Goal: Task Accomplishment & Management: Manage account settings

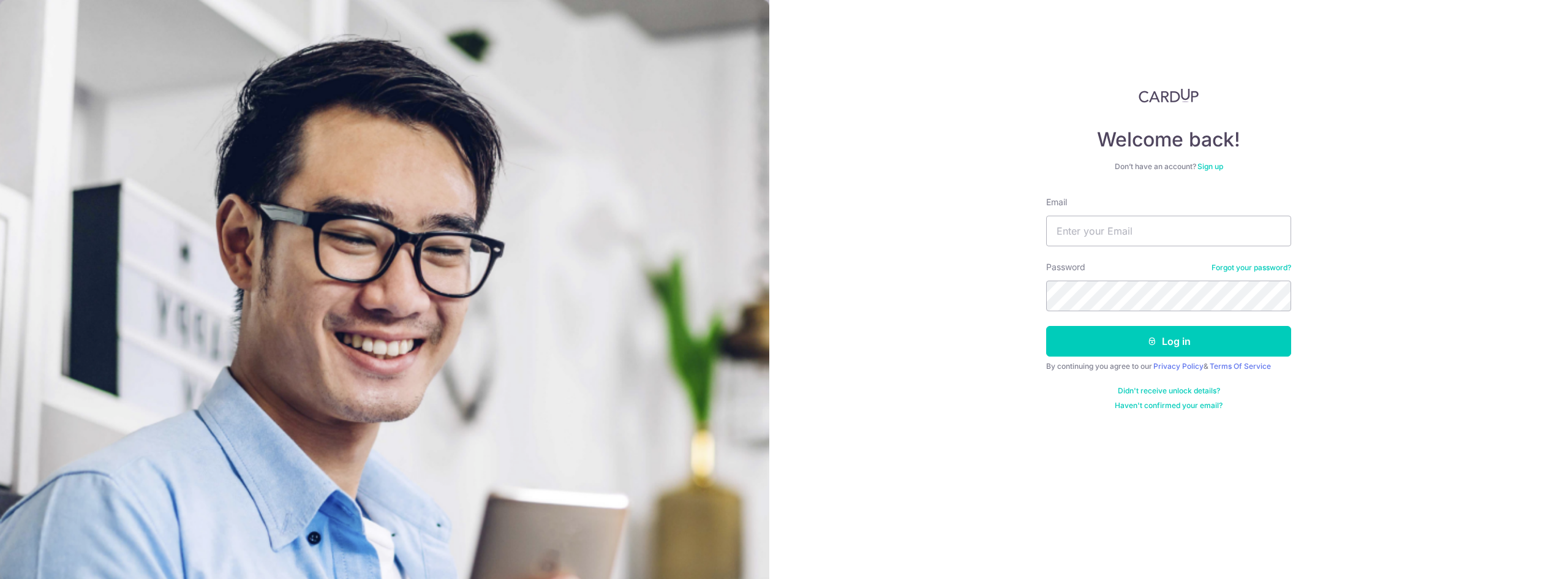
click at [1072, 247] on form "Email Password Forgot your password? Log in By continuing you agree to our Priv…" at bounding box center [1168, 303] width 245 height 214
click at [1072, 236] on input "Email" at bounding box center [1168, 231] width 245 height 31
type input "[EMAIL_ADDRESS][DOMAIN_NAME]"
click at [1046, 326] on button "Log in" at bounding box center [1168, 341] width 245 height 31
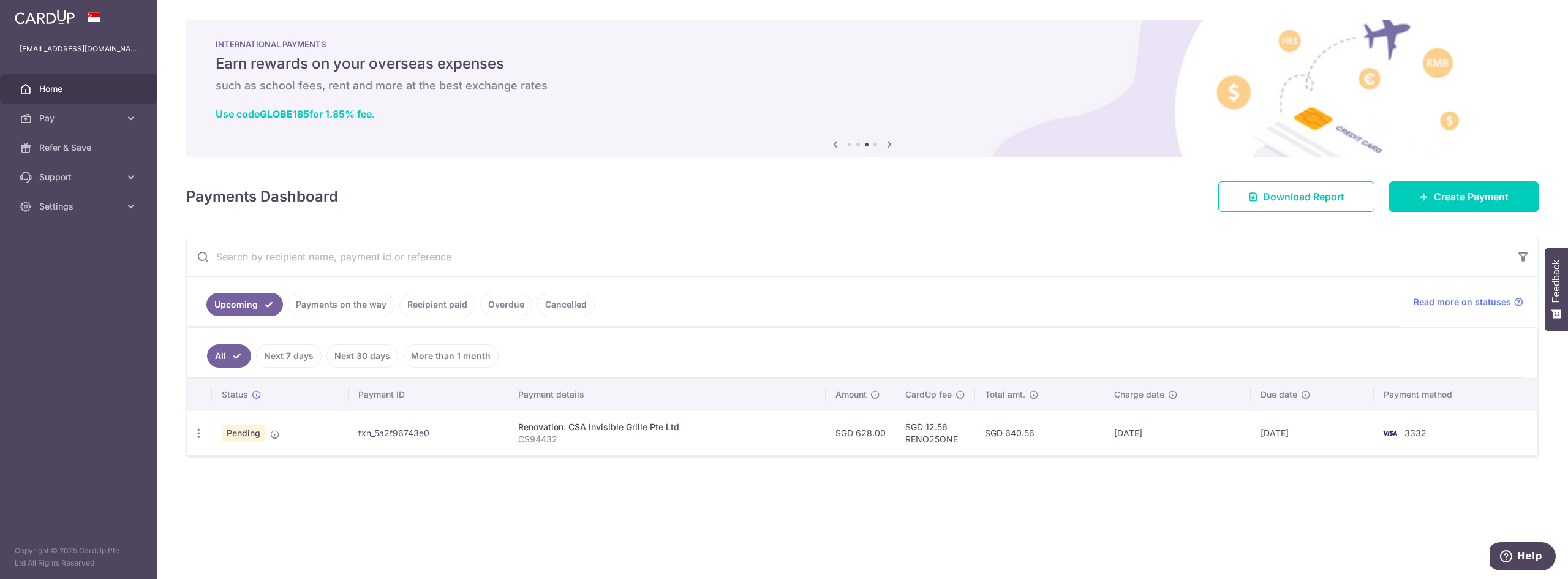
click at [249, 435] on span "Pending" at bounding box center [243, 432] width 43 height 17
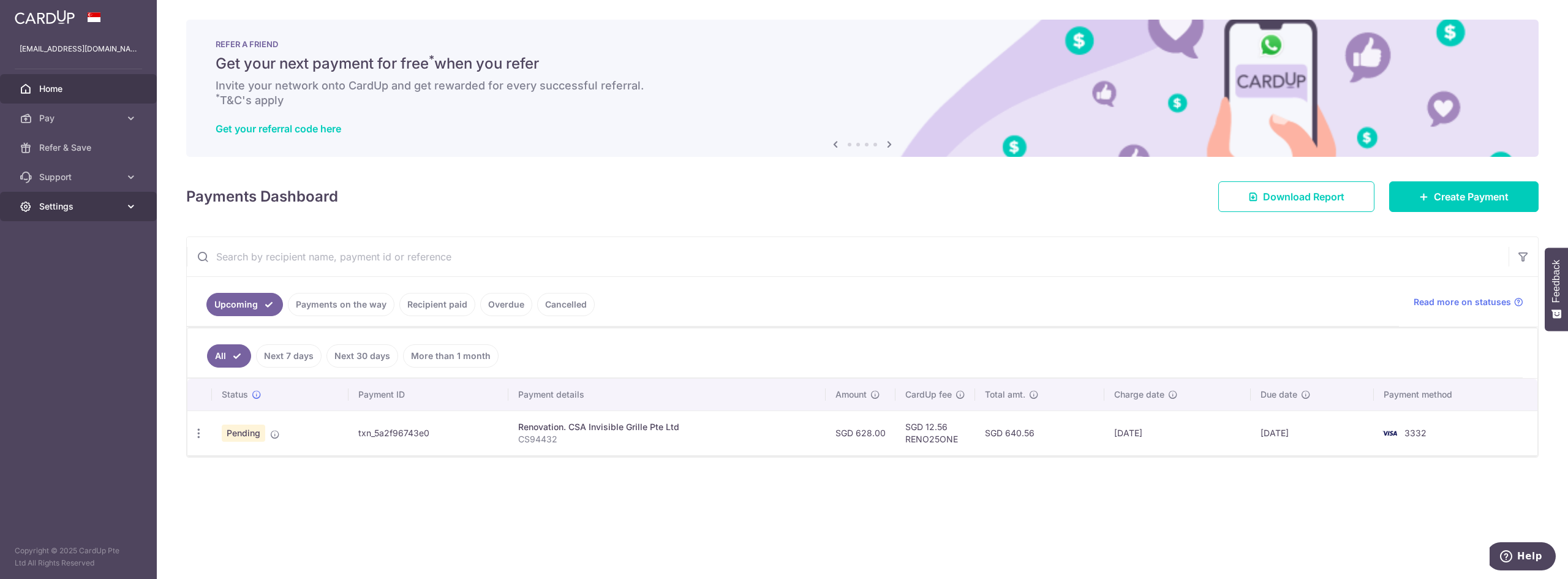
click at [74, 202] on span "Settings" at bounding box center [79, 206] width 81 height 13
click at [73, 262] on span "Logout" at bounding box center [79, 265] width 81 height 13
